Goal: Use online tool/utility: Use online tool/utility

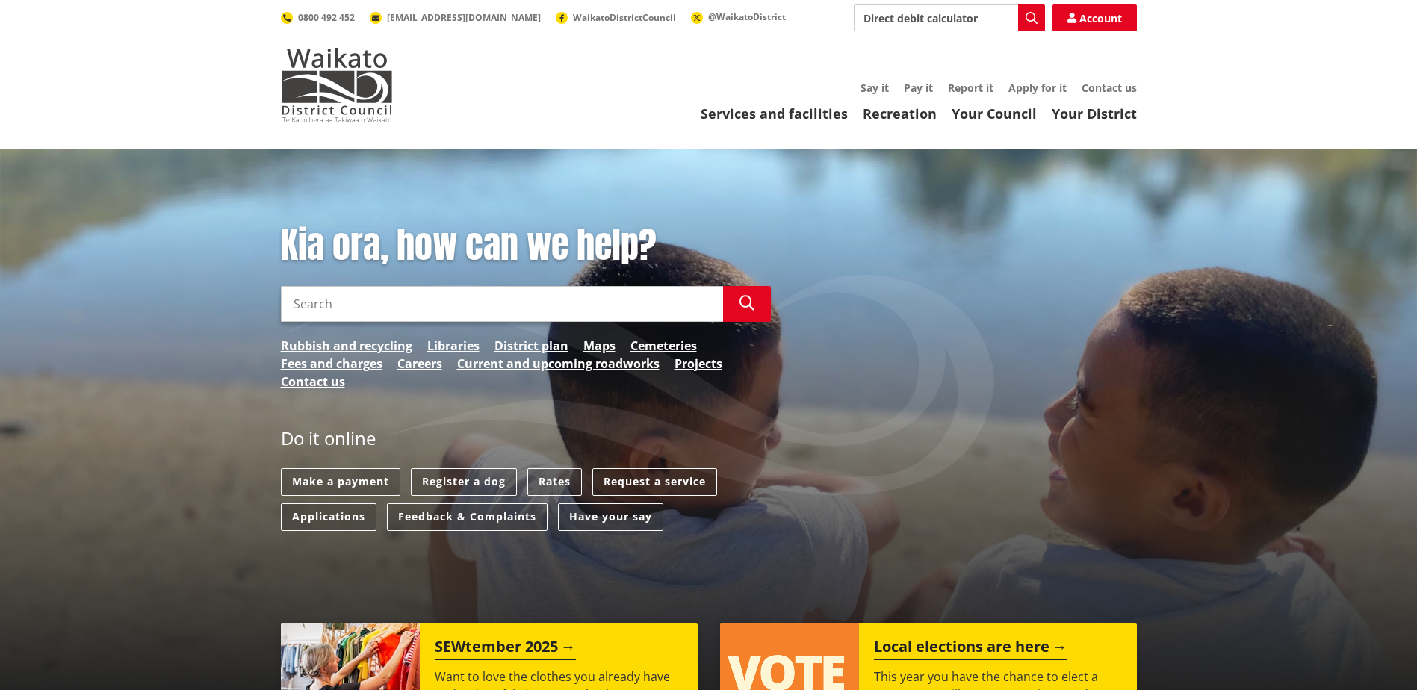
type input "Direct debit calculator"
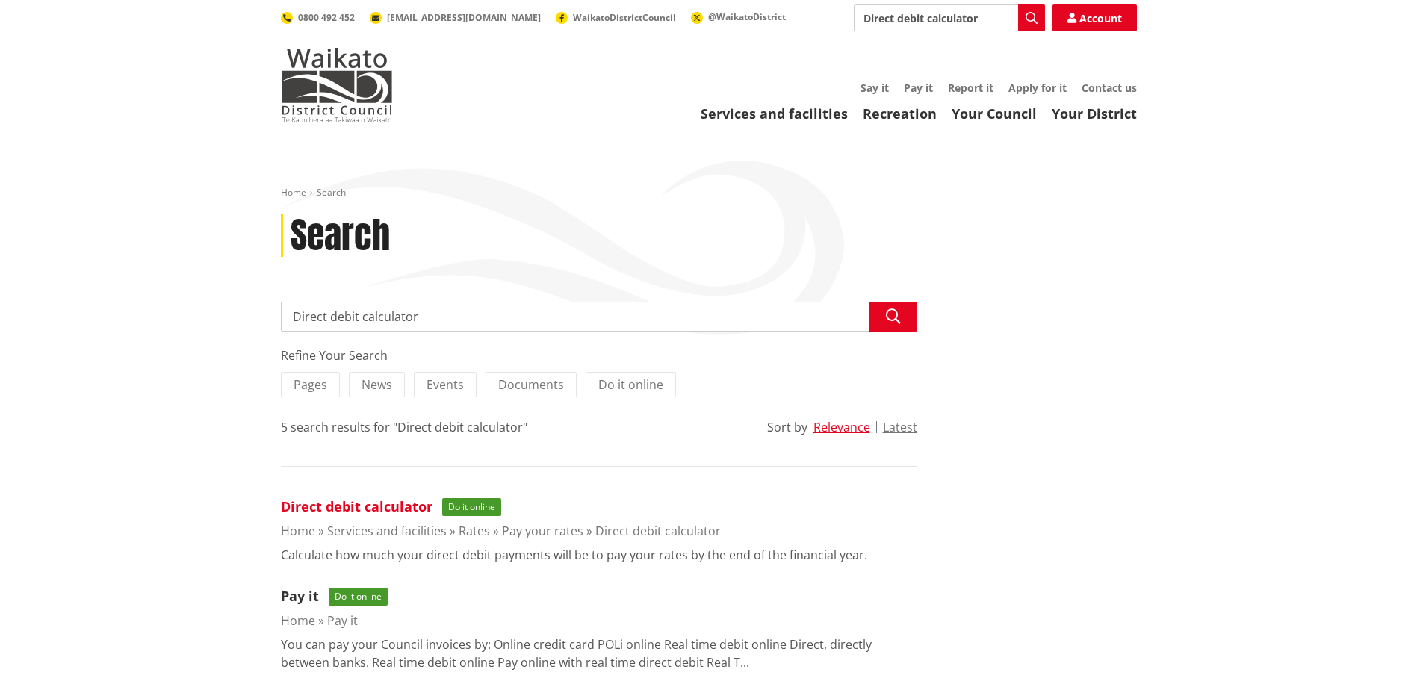
click at [401, 509] on link "Direct debit calculator" at bounding box center [357, 506] width 152 height 18
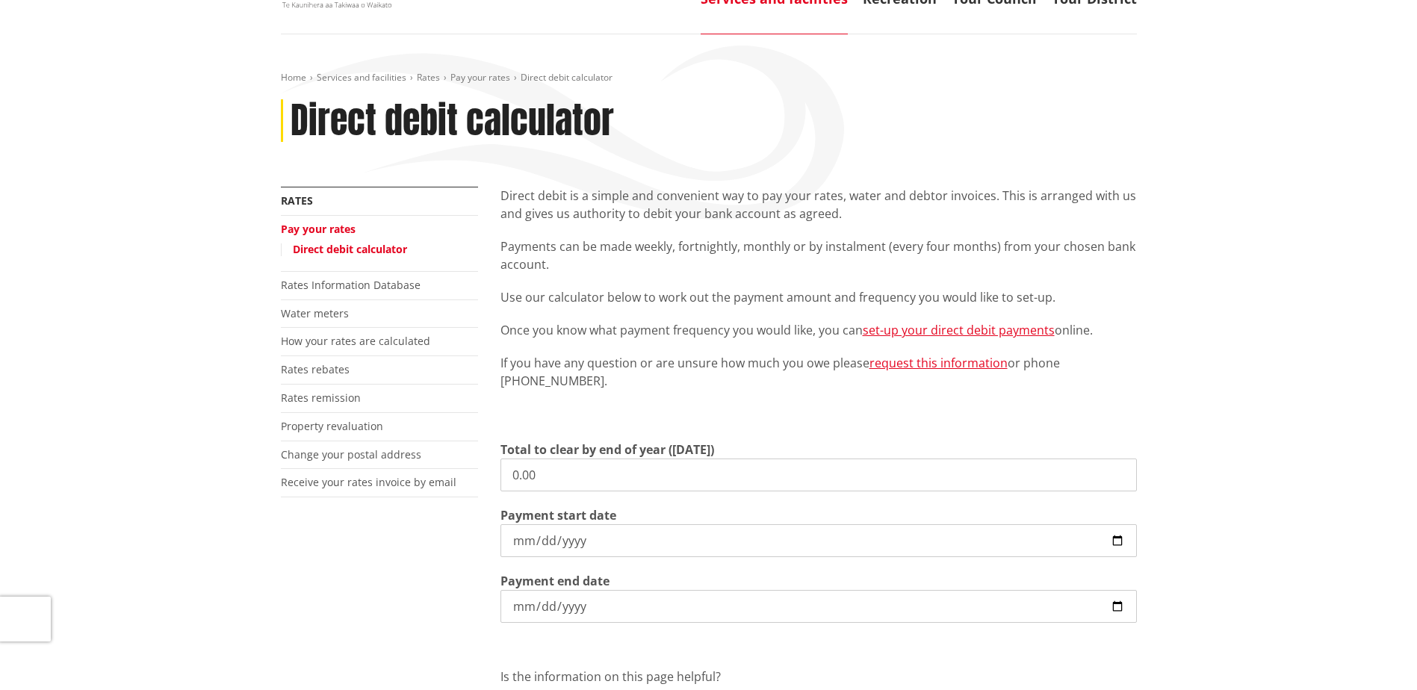
scroll to position [149, 0]
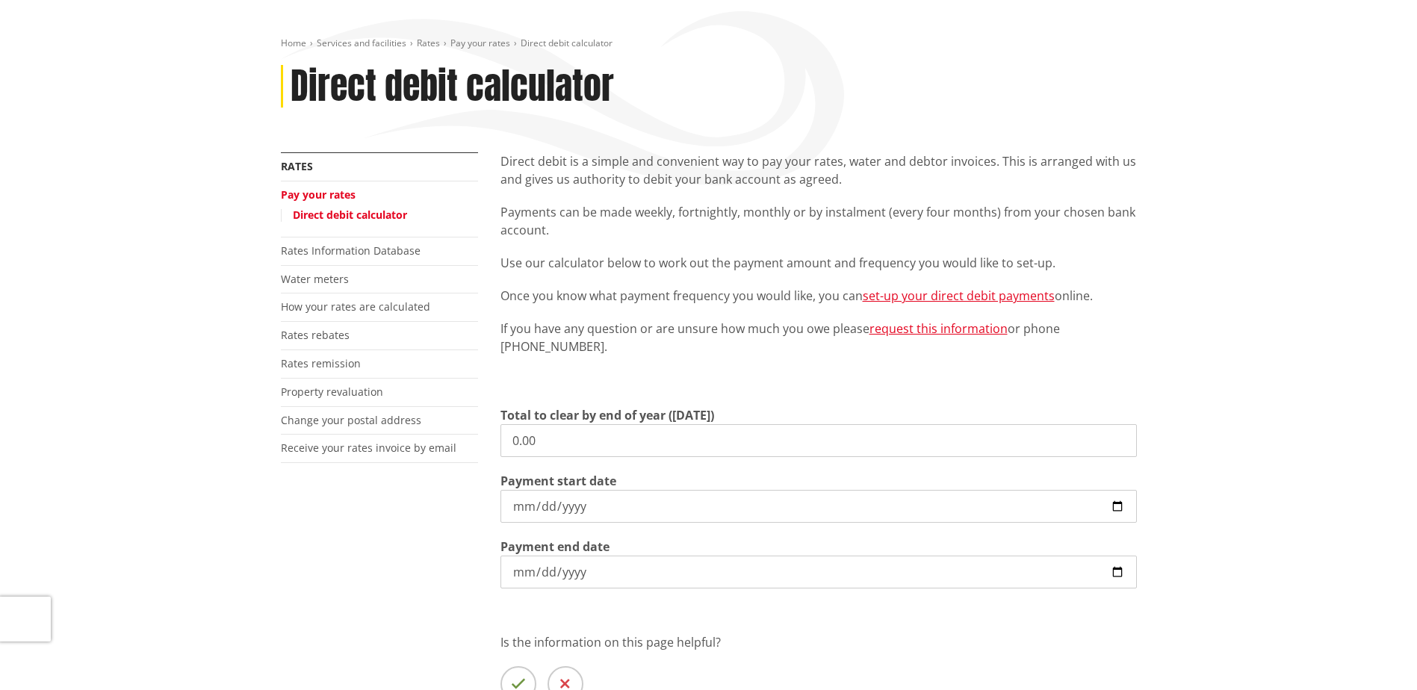
drag, startPoint x: 584, startPoint y: 451, endPoint x: 326, endPoint y: 371, distance: 270.5
click at [331, 373] on div "More from this section Rates Pay your rates Direct debit calculator Rates Infor…" at bounding box center [709, 459] width 878 height 614
type input "4,665.70"
click at [609, 506] on input "2025-09-05" at bounding box center [818, 506] width 636 height 33
click at [1112, 505] on input "2025-09-05" at bounding box center [818, 506] width 636 height 33
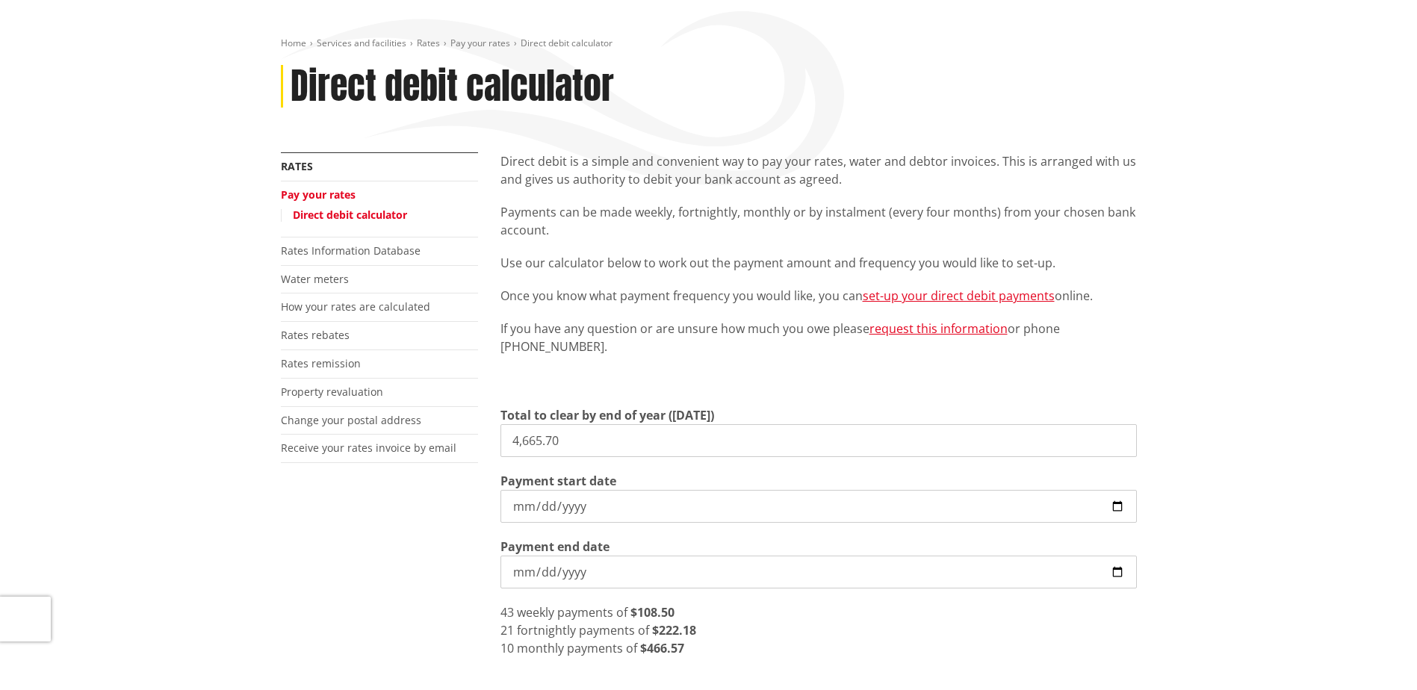
type input "2025-09-18"
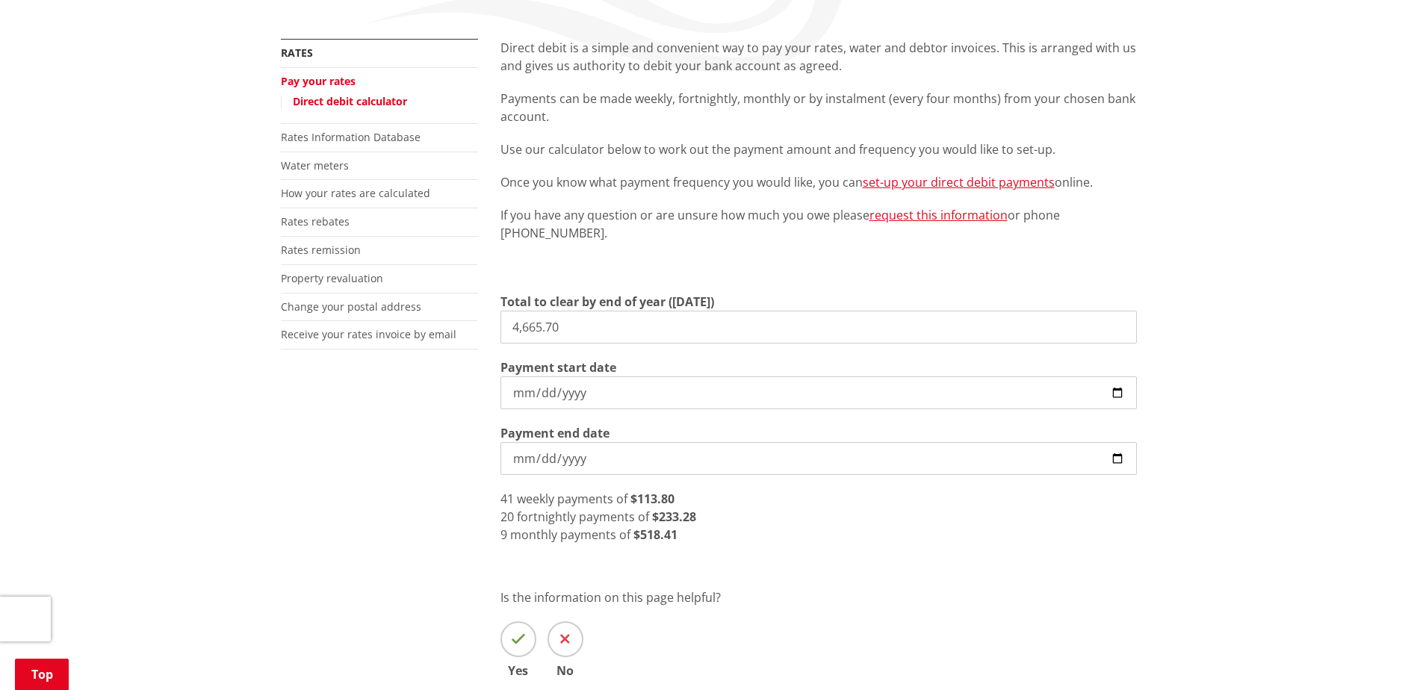
scroll to position [299, 0]
